Goal: Communication & Community: Answer question/provide support

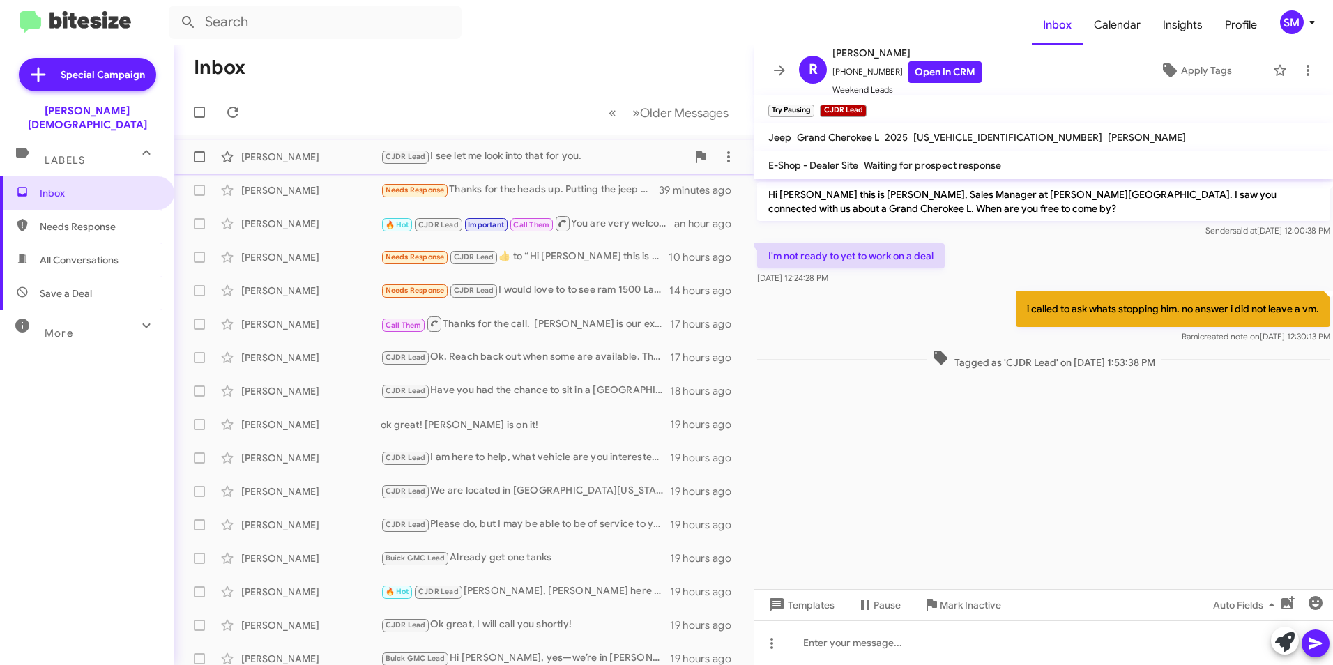
click at [526, 155] on div "CJDR Lead I see let me look into that for you." at bounding box center [534, 157] width 306 height 16
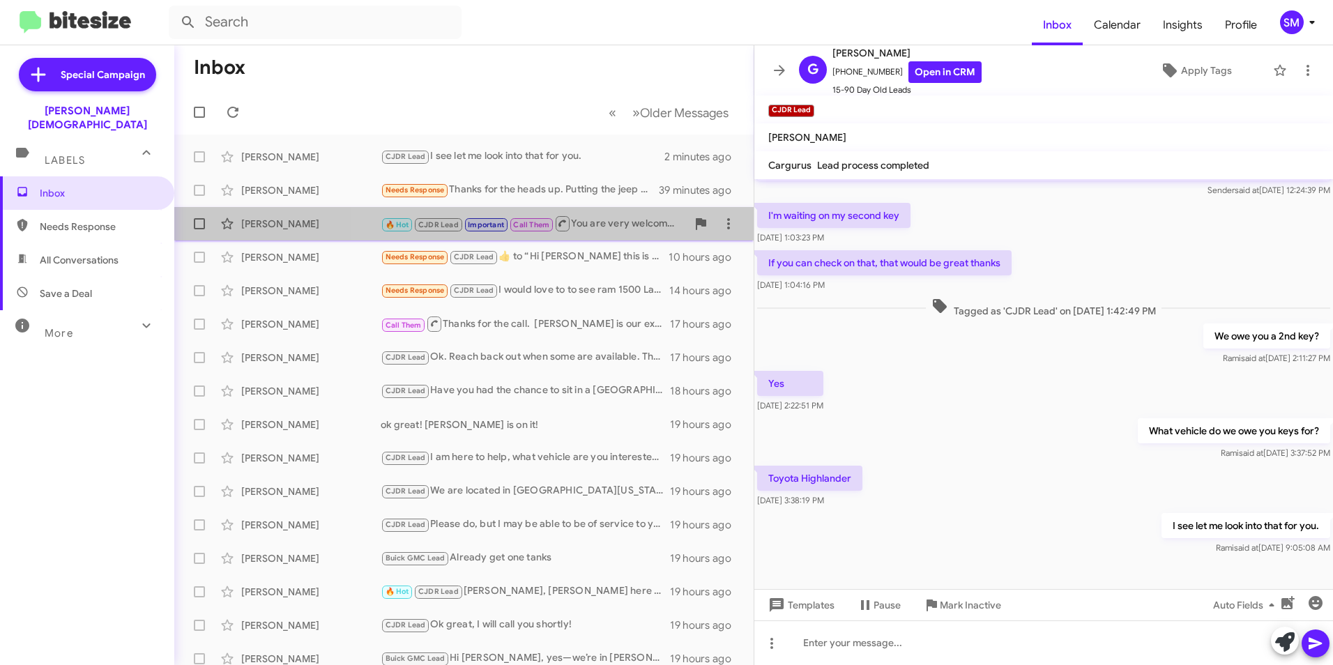
click at [599, 227] on div "🔥 Hot CJDR Lead Important Call Them You are very welcome. Let us know if anythi…" at bounding box center [534, 223] width 306 height 17
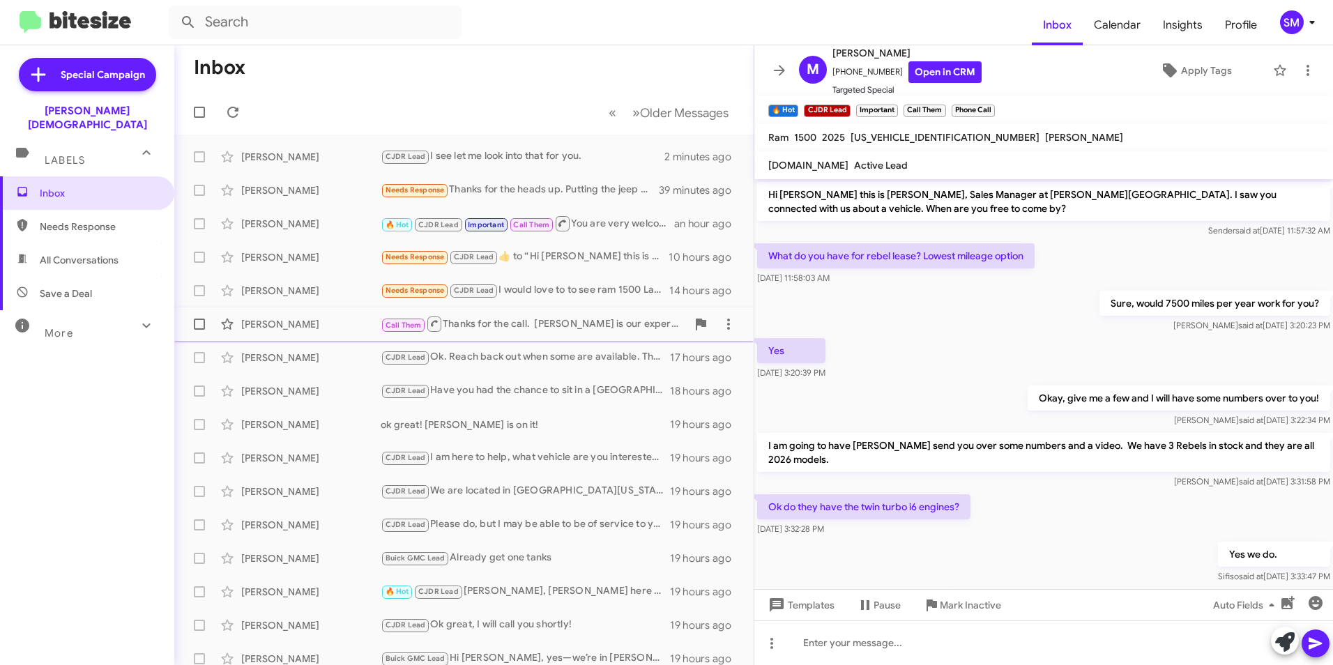
click at [597, 317] on div "Call Them Thanks for the call. [PERSON_NAME] is our expert on EV vehicles. His …" at bounding box center [534, 323] width 306 height 17
